Goal: Information Seeking & Learning: Learn about a topic

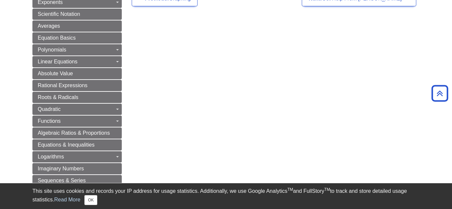
scroll to position [187, 0]
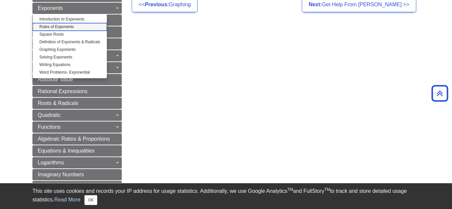
click at [90, 30] on link "Rules of Exponents" at bounding box center [70, 27] width 74 height 8
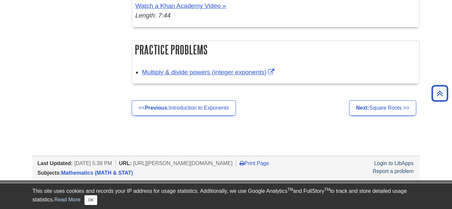
scroll to position [1053, 0]
